Goal: Book appointment/travel/reservation

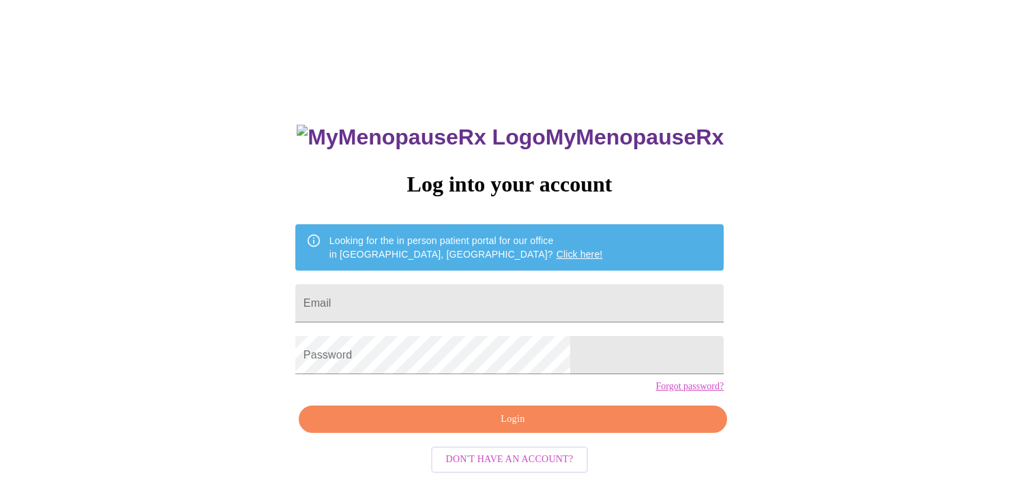
click at [916, 116] on div "MyMenopauseRx Log into your account Looking for the in person patient portal fo…" at bounding box center [509, 297] width 1008 height 584
click at [408, 299] on input "Email" at bounding box center [509, 303] width 428 height 38
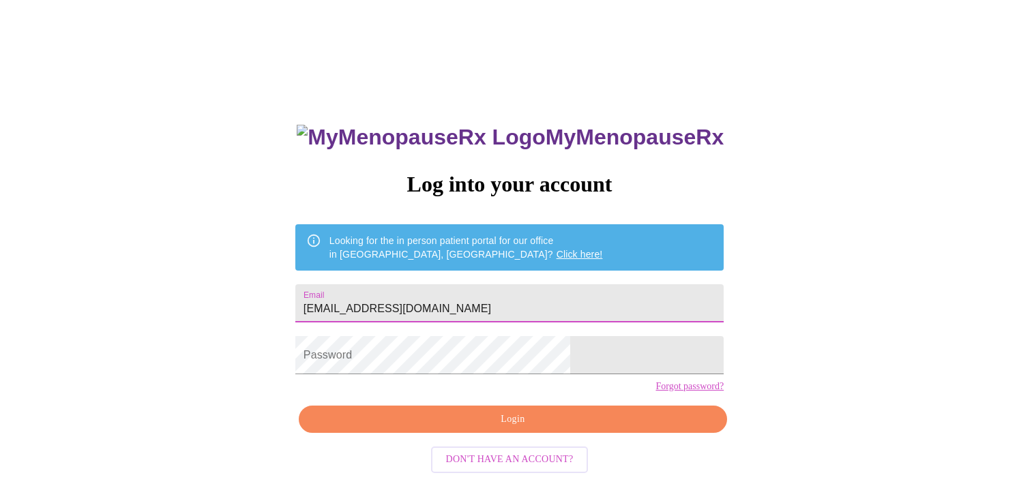
type input "[EMAIL_ADDRESS][DOMAIN_NAME]"
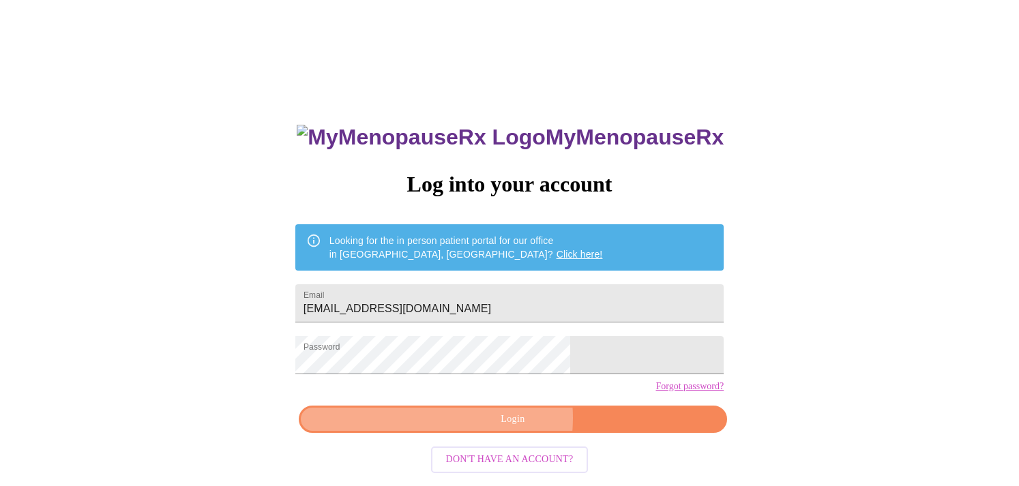
click at [482, 428] on span "Login" at bounding box center [512, 419] width 397 height 17
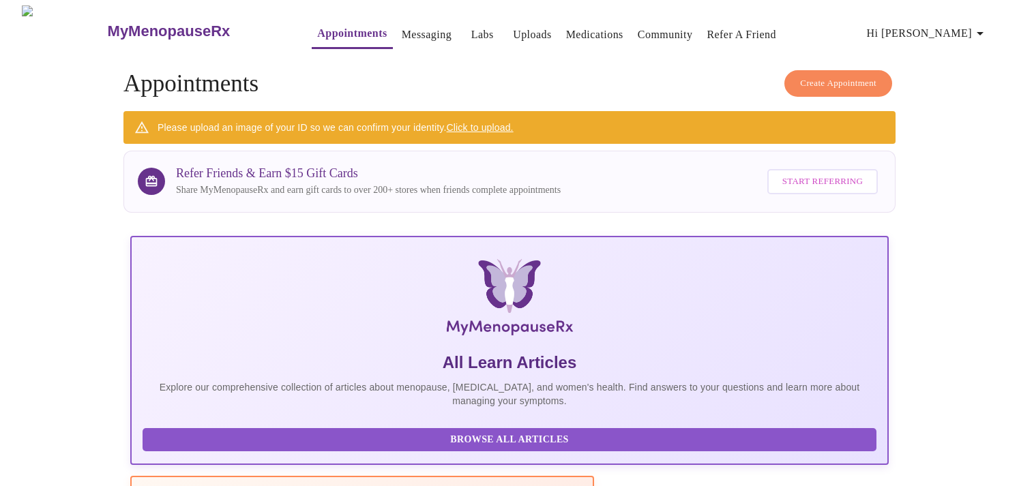
click at [327, 31] on link "Appointments" at bounding box center [352, 33] width 70 height 19
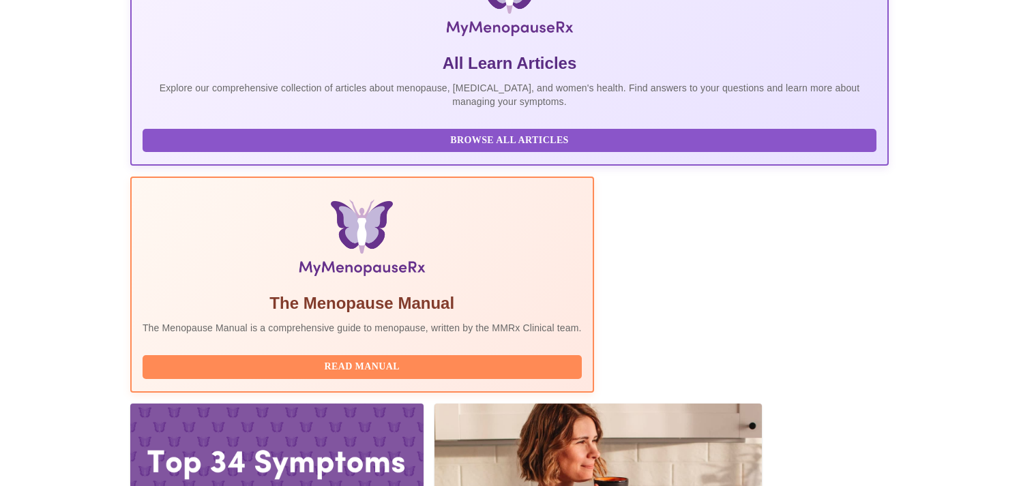
scroll to position [300, 0]
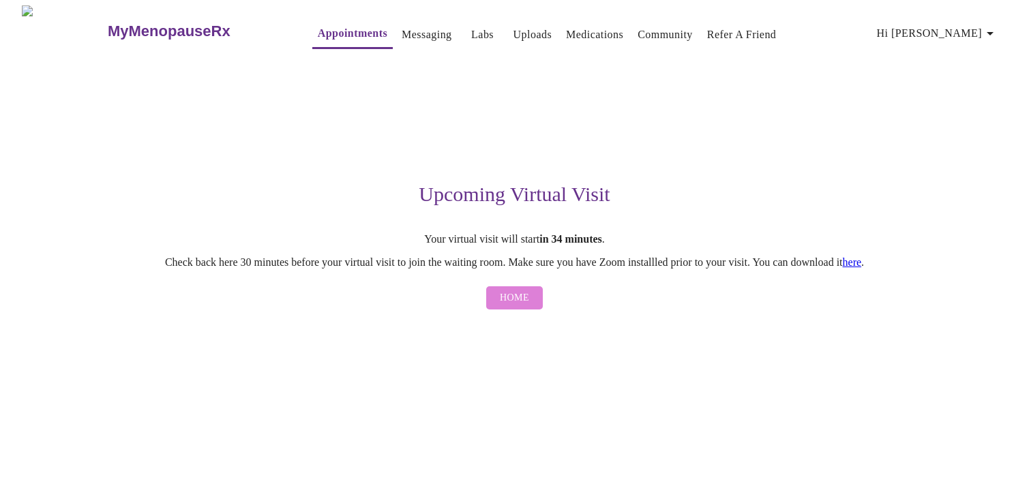
click at [517, 301] on span "Home" at bounding box center [514, 298] width 29 height 17
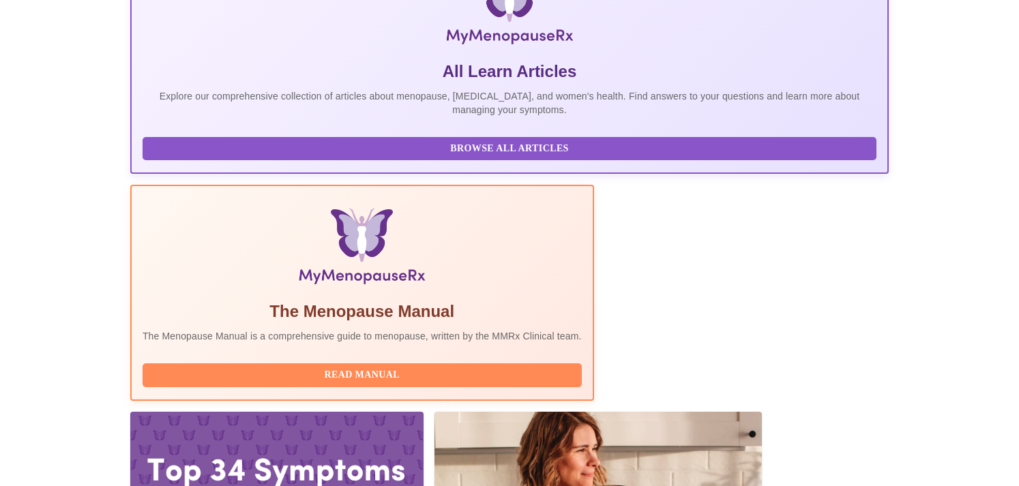
scroll to position [300, 0]
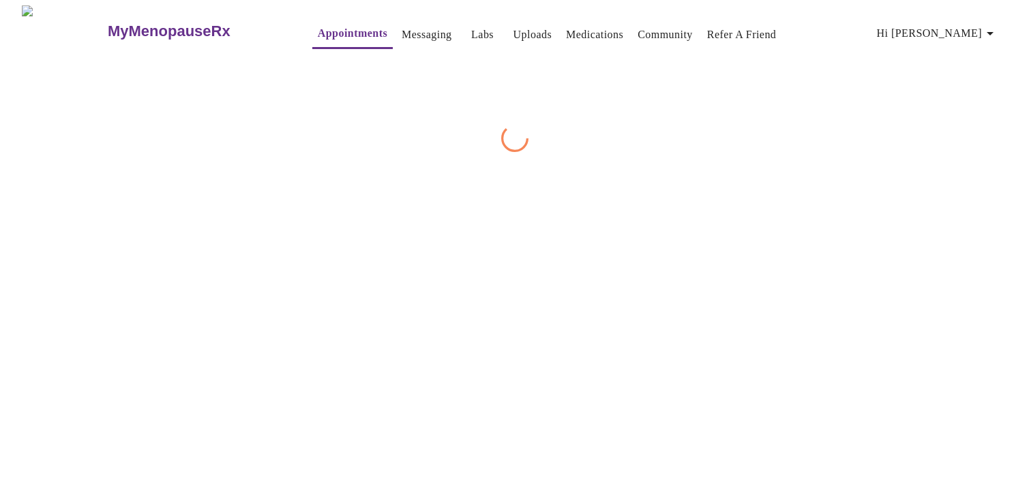
click at [826, 152] on div "MyMenopauseRx Appointments Messaging Labs Uploads Medications Community Refer a…" at bounding box center [514, 78] width 1018 height 147
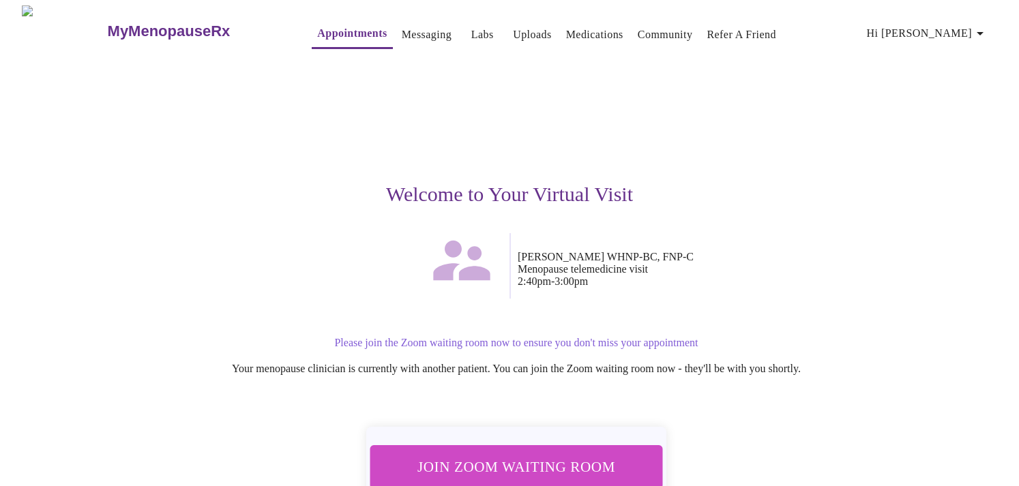
click at [515, 455] on span "Join Zoom Waiting Room" at bounding box center [516, 466] width 259 height 25
